Goal: Transaction & Acquisition: Purchase product/service

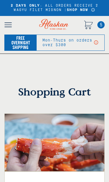
select select "40826592231503"
select select "40826730905679"
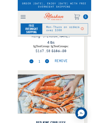
scroll to position [129, 6]
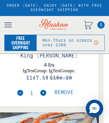
click at [66, 94] on span "Remove" at bounding box center [63, 92] width 19 height 6
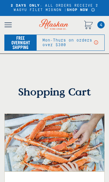
scroll to position [84, 0]
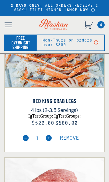
select select "40826592231503"
select select "40826730905679"
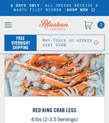
scroll to position [0, 0]
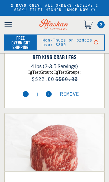
select select "40826592231503"
select select "40826730905679"
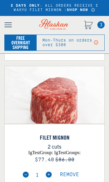
click at [70, 175] on span "Remove" at bounding box center [69, 175] width 19 height 6
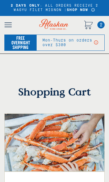
select select "40826592231503"
select select "40826730905679"
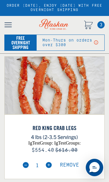
click at [72, 165] on span "Remove" at bounding box center [69, 165] width 19 height 6
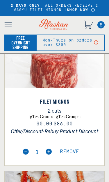
select select "40826592231503"
select select "40826730905679"
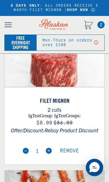
click at [74, 151] on span "Remove" at bounding box center [69, 151] width 19 height 6
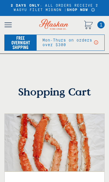
select select "40826592231503"
select select "40826730905679"
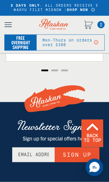
scroll to position [761, 0]
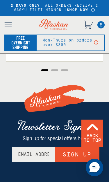
click at [35, 154] on input "Email Address" at bounding box center [33, 154] width 42 height 15
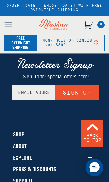
type input "howardcerini@hotmail.com"
click at [75, 96] on button "Sign Up" at bounding box center [77, 93] width 45 height 15
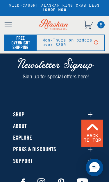
click at [88, 24] on icon "Cart" at bounding box center [88, 24] width 8 height 6
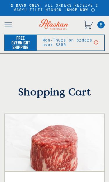
select select "40826592231503"
select select "40826730905679"
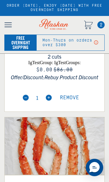
click at [23, 97] on img at bounding box center [26, 98] width 6 height 6
click at [24, 98] on img at bounding box center [26, 98] width 6 height 6
click at [72, 98] on span "Remove" at bounding box center [69, 98] width 19 height 6
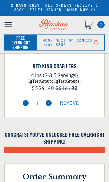
scroll to position [125, 0]
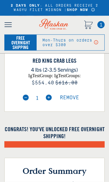
select select "40826592231503"
select select "40826730905679"
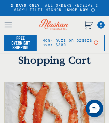
scroll to position [0, 0]
